Goal: Browse casually

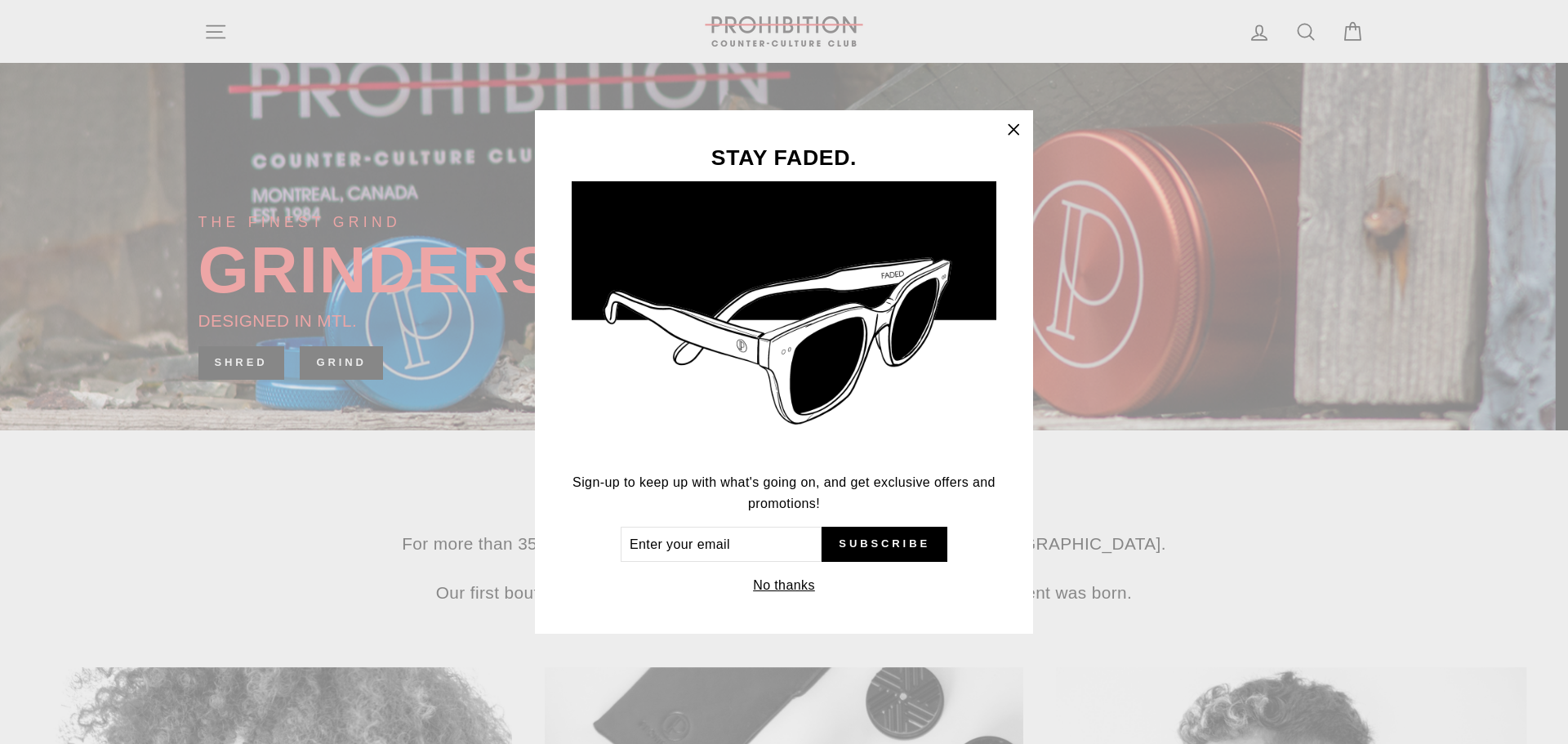
scroll to position [164, 0]
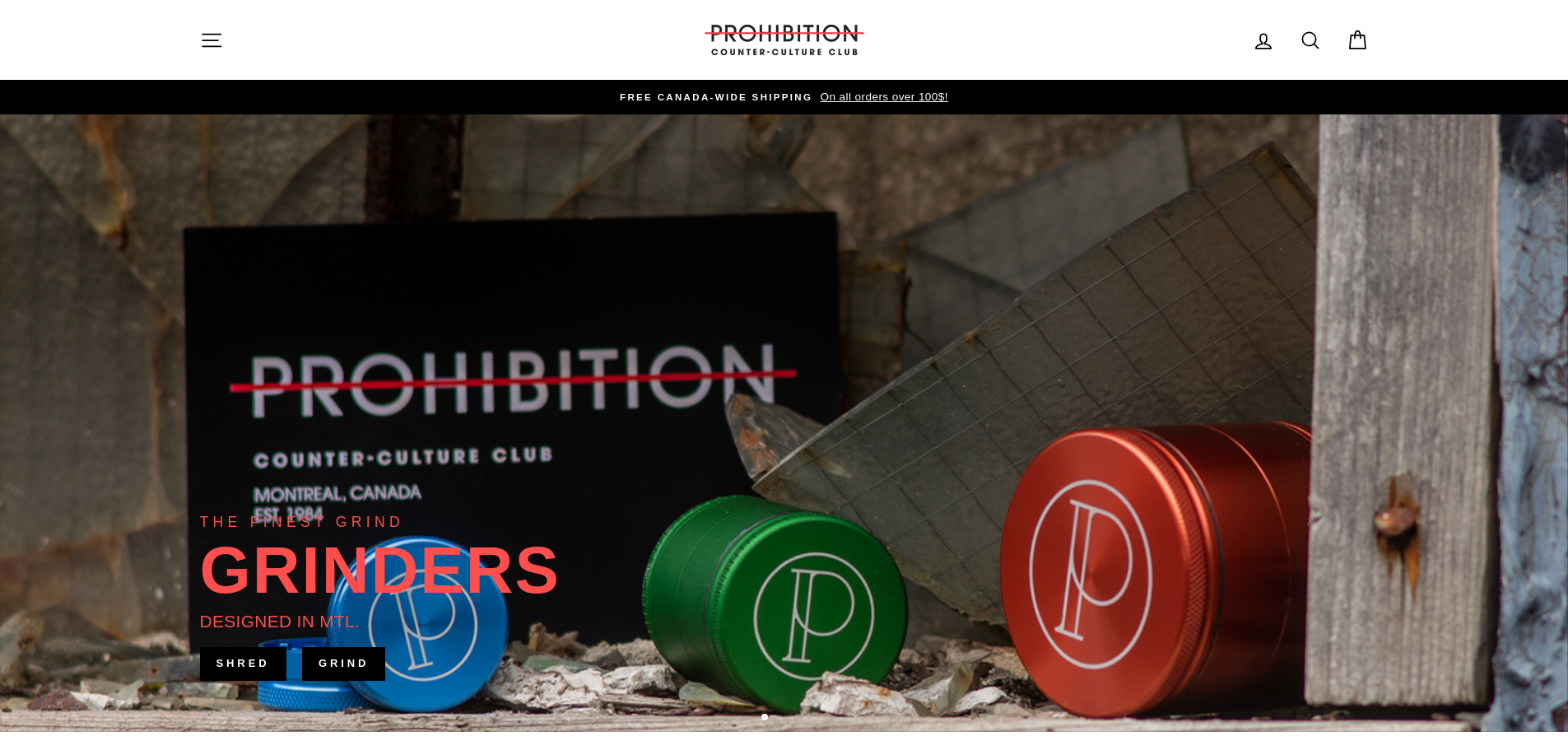
scroll to position [82, 0]
